Goal: Task Accomplishment & Management: Manage account settings

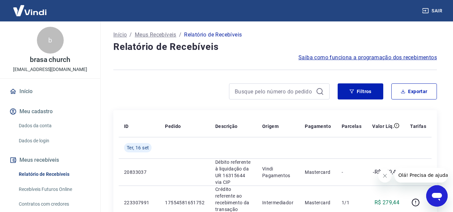
click at [341, 58] on span "Saiba como funciona a programação dos recebimentos" at bounding box center [368, 58] width 139 height 8
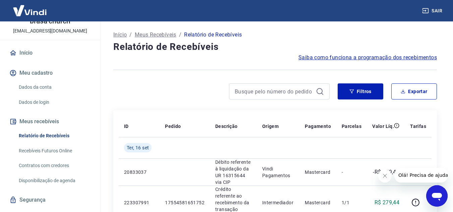
scroll to position [54, 0]
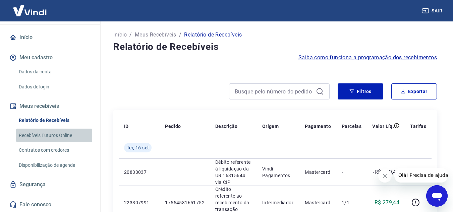
click at [55, 138] on link "Recebíveis Futuros Online" at bounding box center [54, 136] width 76 height 14
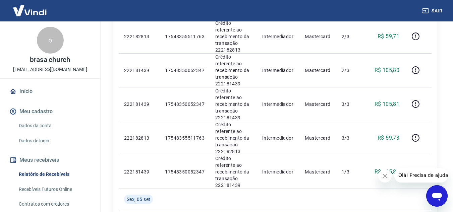
scroll to position [675, 0]
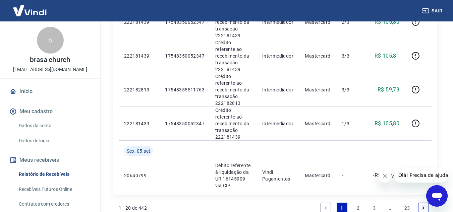
click at [409, 203] on link "23" at bounding box center [407, 208] width 11 height 11
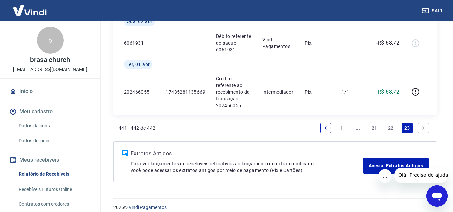
scroll to position [127, 0]
